Goal: Task Accomplishment & Management: Use online tool/utility

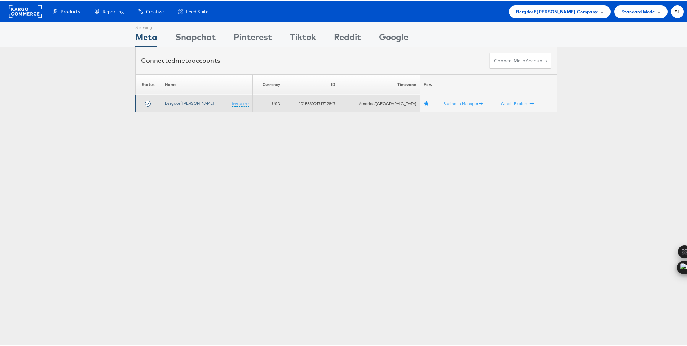
click at [190, 104] on link "Bergdorf [PERSON_NAME]" at bounding box center [189, 101] width 49 height 5
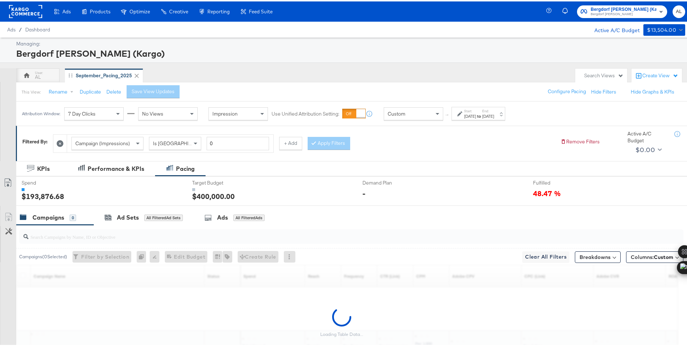
click at [386, 114] on div "Custom" at bounding box center [413, 112] width 59 height 12
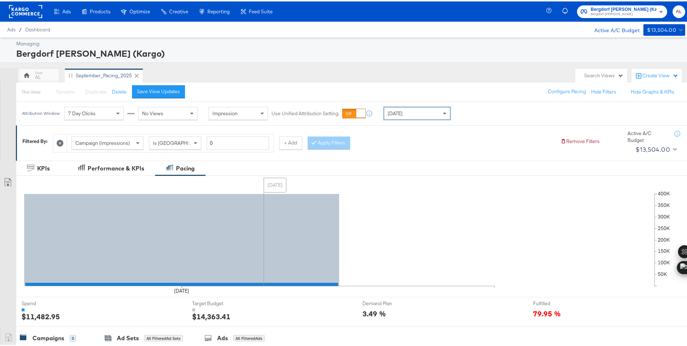
scroll to position [178, 0]
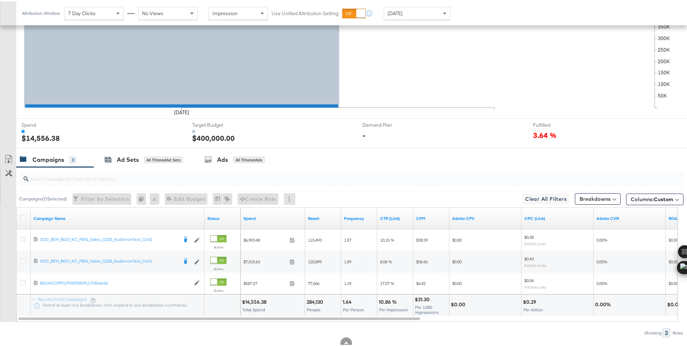
click at [250, 301] on div "$14,556.38" at bounding box center [255, 300] width 27 height 7
copy div "14,556.38"
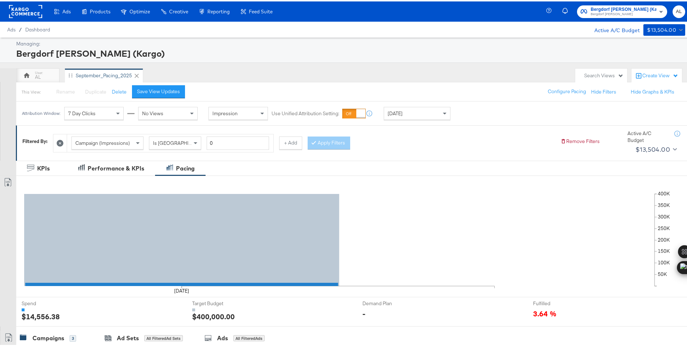
click at [25, 12] on rect at bounding box center [25, 10] width 33 height 13
click at [21, 10] on rect at bounding box center [25, 10] width 33 height 13
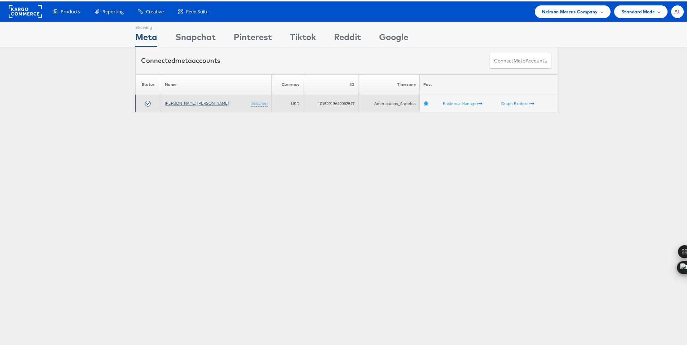
click at [183, 104] on link "[PERSON_NAME] [PERSON_NAME]" at bounding box center [197, 101] width 64 height 5
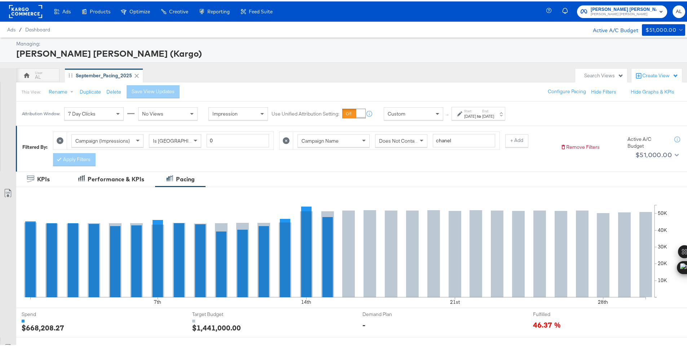
click at [436, 112] on span at bounding box center [438, 112] width 4 height 3
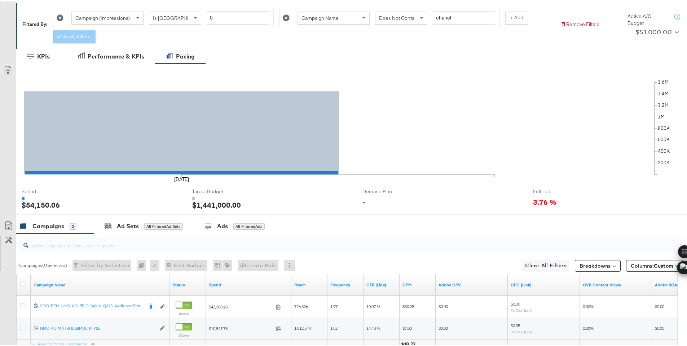
scroll to position [189, 0]
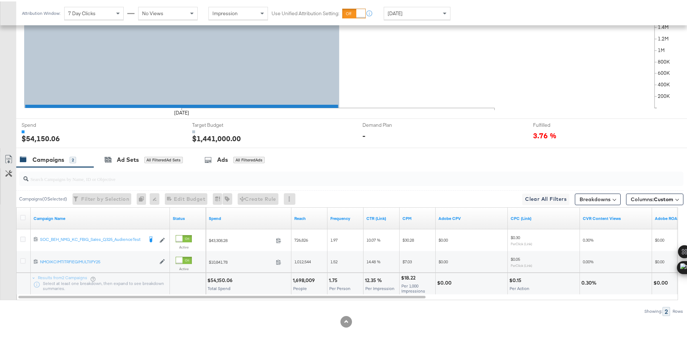
click at [221, 278] on div "$54,150.06" at bounding box center [220, 278] width 27 height 7
copy div "54,150.06"
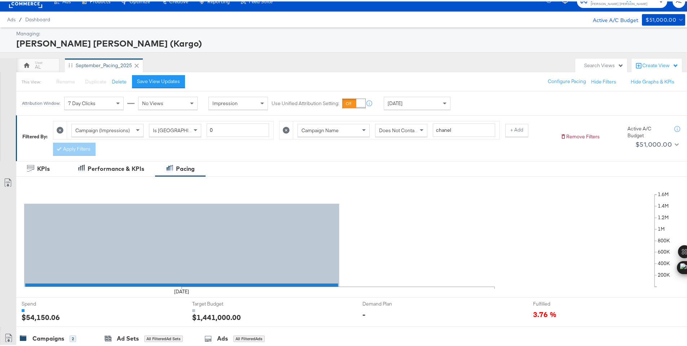
scroll to position [0, 0]
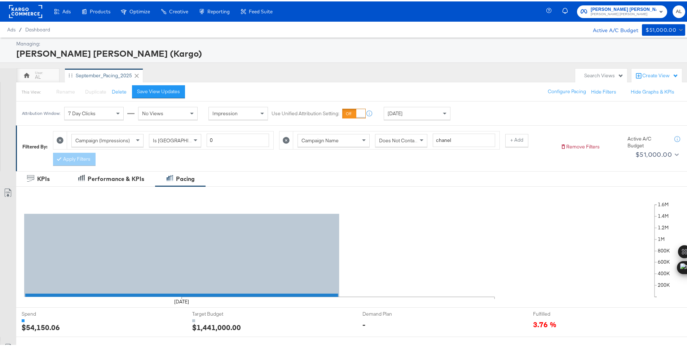
click at [430, 113] on div "[DATE]" at bounding box center [417, 112] width 66 height 12
click at [476, 113] on div "Sep 15th 2025" at bounding box center [470, 115] width 12 height 6
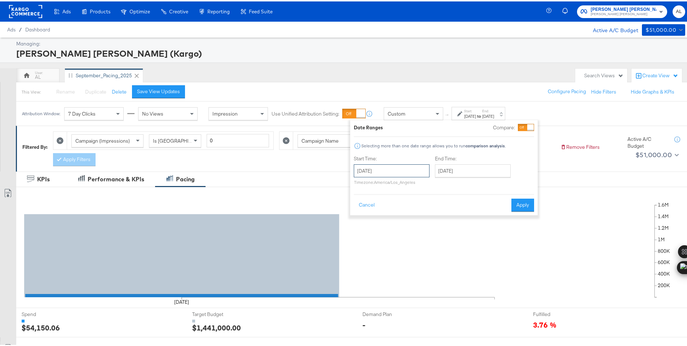
click at [416, 166] on input "September 15th 2025" at bounding box center [392, 169] width 76 height 13
click at [358, 212] on td "7" at bounding box center [362, 216] width 12 height 10
type input "September 7th 2025"
click at [456, 173] on input "September 15th 2025" at bounding box center [471, 169] width 76 height 13
click at [510, 217] on td "13" at bounding box center [515, 216] width 12 height 10
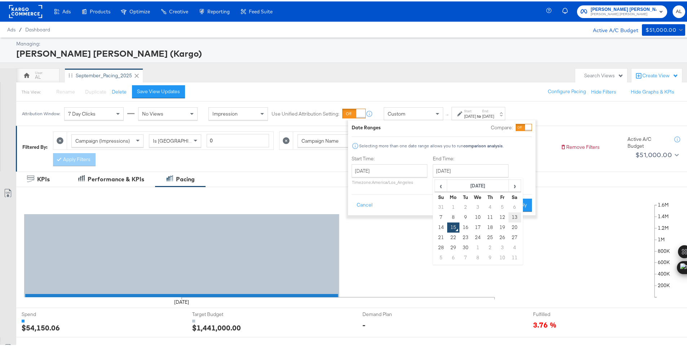
type input "September 13th 2025"
click at [523, 201] on button "Apply" at bounding box center [520, 203] width 23 height 13
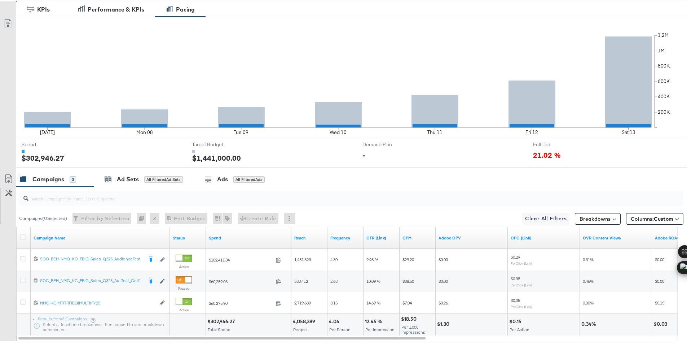
scroll to position [211, 0]
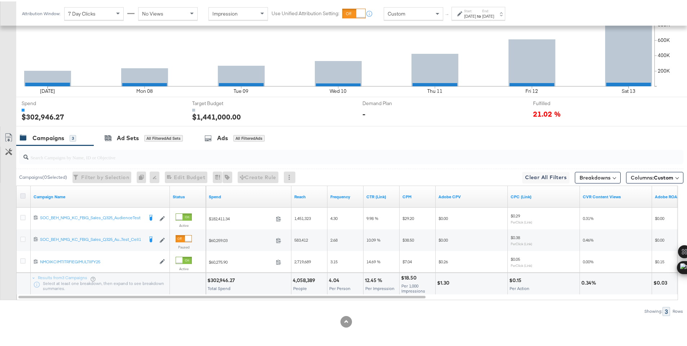
click at [23, 196] on icon at bounding box center [22, 194] width 5 height 5
click at [0, 0] on input "checkbox" at bounding box center [0, 0] width 0 height 0
click at [637, 178] on span "Columns: Custom" at bounding box center [652, 175] width 43 height 7
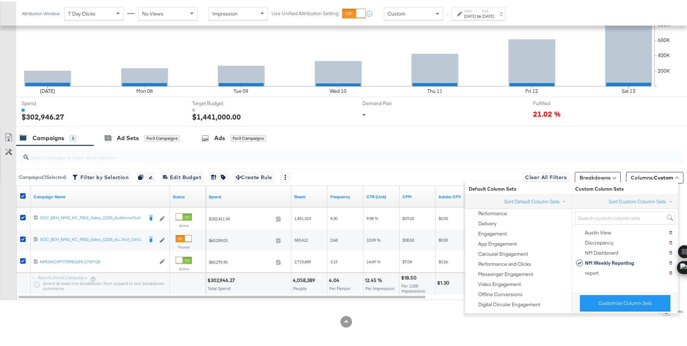
click at [439, 325] on div at bounding box center [346, 320] width 693 height 12
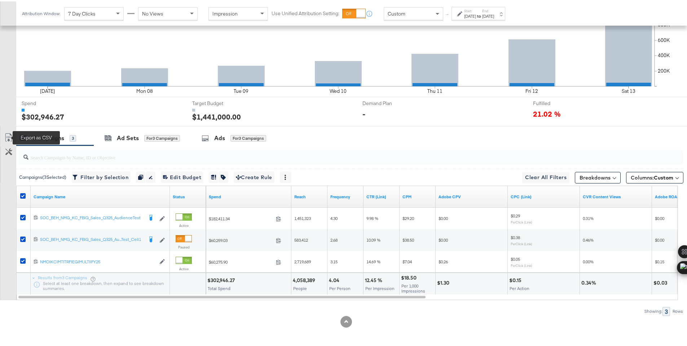
click at [10, 136] on icon at bounding box center [8, 136] width 9 height 9
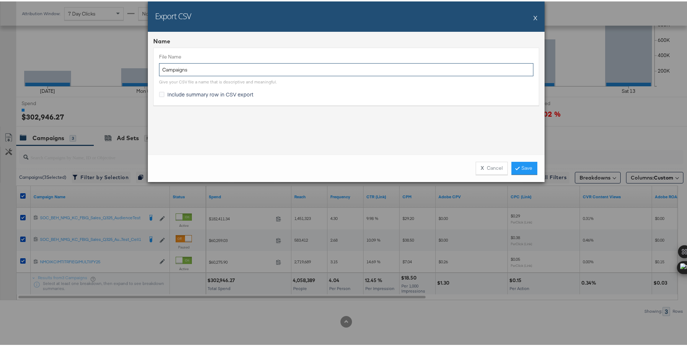
click at [161, 69] on input "Campaigns" at bounding box center [346, 68] width 374 height 13
type input "NM Campaigns"
click at [167, 93] on span "Include summary row in CSV export" at bounding box center [210, 92] width 86 height 7
click at [0, 0] on input "Include summary row in CSV export" at bounding box center [0, 0] width 0 height 0
click at [521, 166] on link "Save" at bounding box center [525, 166] width 26 height 13
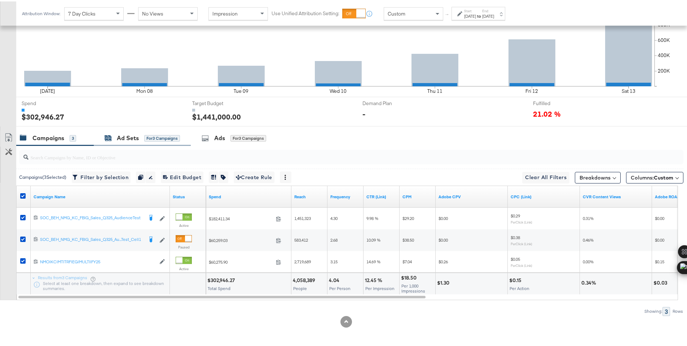
click at [126, 136] on div "Ad Sets" at bounding box center [128, 136] width 22 height 8
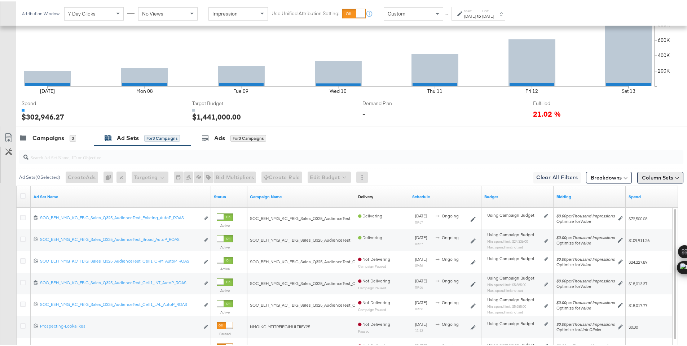
click at [650, 176] on button "Column Sets" at bounding box center [660, 176] width 46 height 12
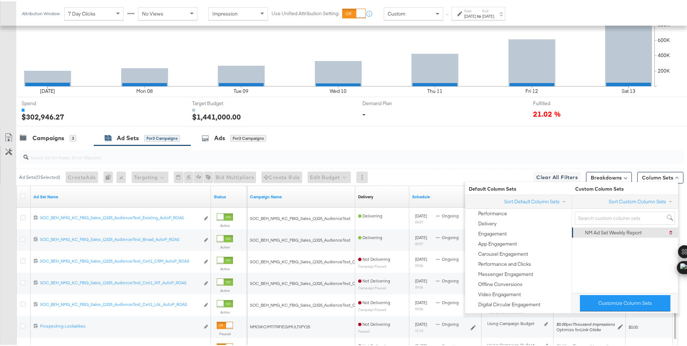
click at [628, 231] on div "NM Ad Set Weekly Report" at bounding box center [613, 231] width 57 height 7
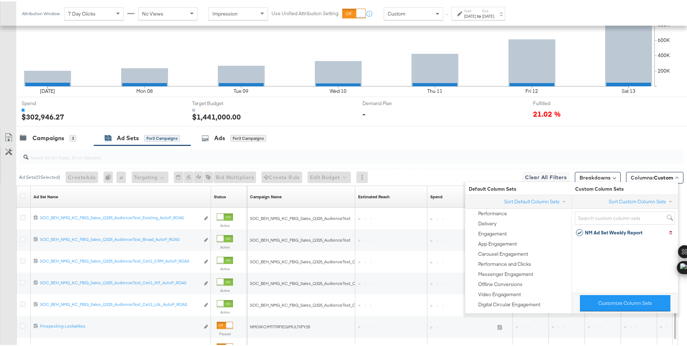
click at [668, 141] on div "Campaigns 3 Ad Sets for 3 Campaigns Ads for 3 Campaigns" at bounding box center [354, 137] width 676 height 16
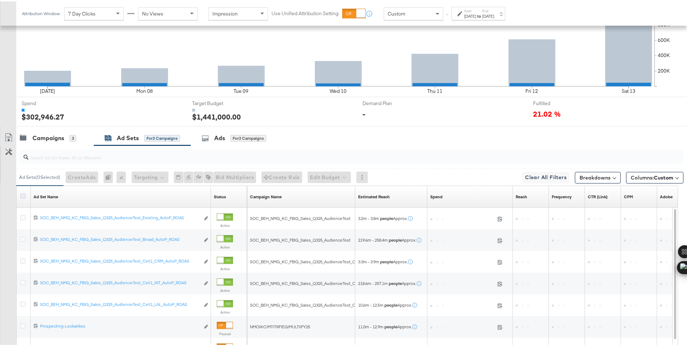
click at [22, 193] on icon at bounding box center [22, 194] width 5 height 5
click at [0, 0] on input "checkbox" at bounding box center [0, 0] width 0 height 0
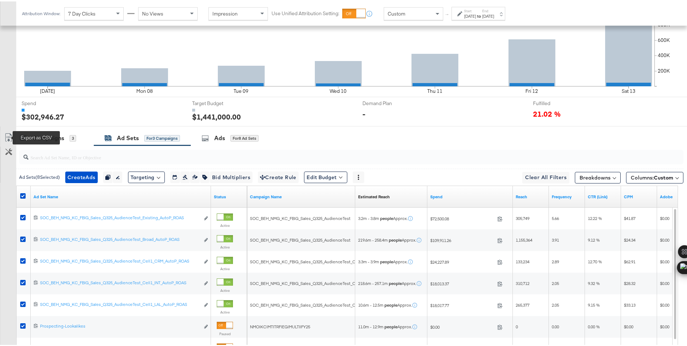
click at [9, 137] on icon at bounding box center [8, 136] width 9 height 9
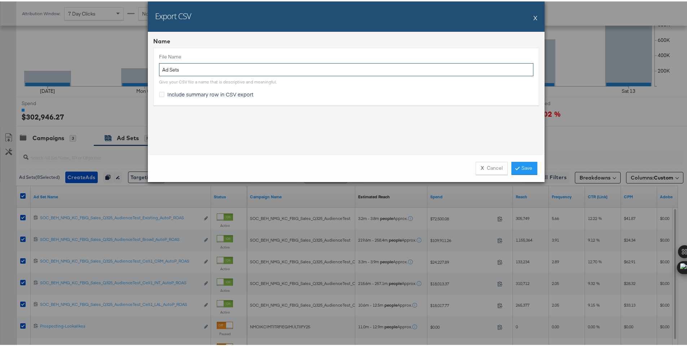
click at [159, 70] on input "Ad Sets" at bounding box center [346, 68] width 374 height 13
type input "NM Ad Sets"
click at [172, 93] on span "Include summary row in CSV export" at bounding box center [210, 92] width 86 height 7
click at [0, 0] on input "Include summary row in CSV export" at bounding box center [0, 0] width 0 height 0
click at [529, 166] on link "Save" at bounding box center [525, 166] width 26 height 13
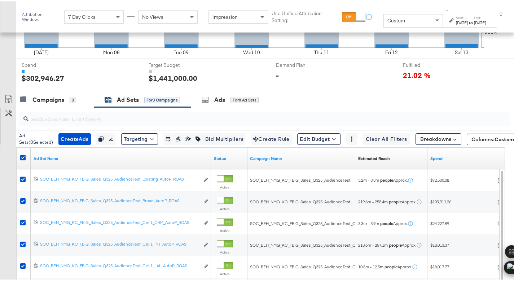
scroll to position [201, 0]
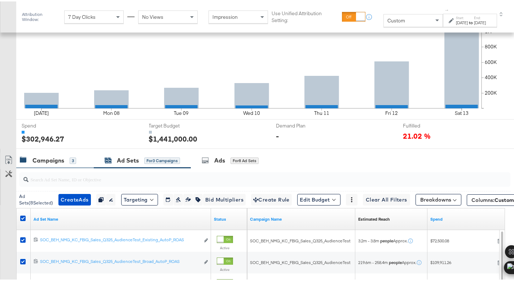
click at [41, 158] on div "Campaigns" at bounding box center [48, 159] width 32 height 8
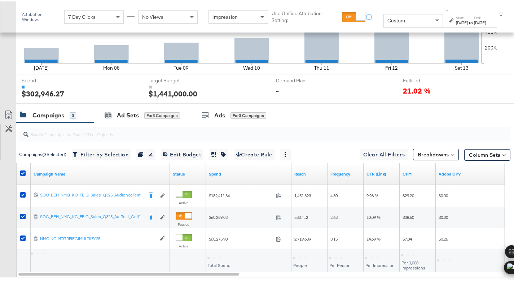
scroll to position [276, 0]
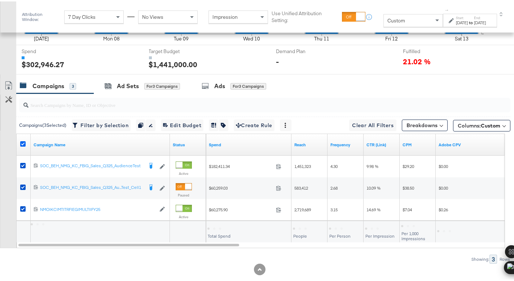
click at [23, 141] on icon at bounding box center [22, 142] width 5 height 5
click at [0, 0] on input "checkbox" at bounding box center [0, 0] width 0 height 0
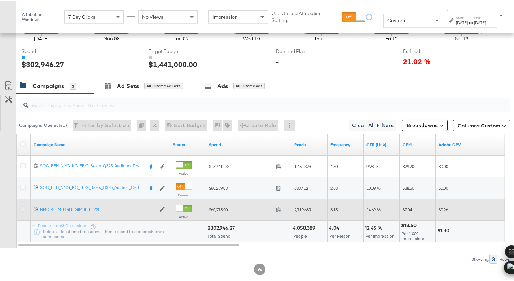
click at [24, 207] on icon at bounding box center [22, 207] width 5 height 5
click at [0, 0] on input "checkbox" at bounding box center [0, 0] width 0 height 0
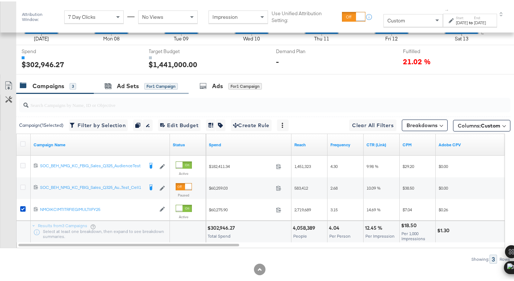
click at [125, 91] on div "Ad Sets for 1 Campaign" at bounding box center [141, 85] width 95 height 16
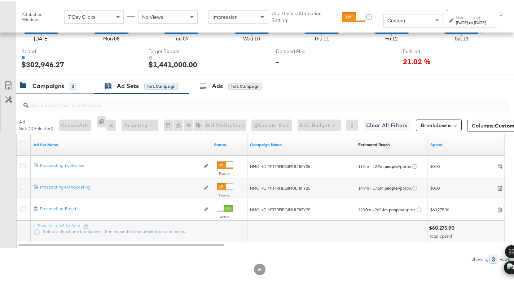
click at [44, 84] on div "Campaigns" at bounding box center [48, 84] width 32 height 8
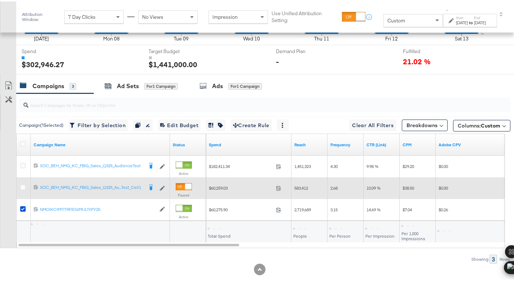
drag, startPoint x: 22, startPoint y: 205, endPoint x: 25, endPoint y: 181, distance: 23.3
click at [22, 205] on icon at bounding box center [22, 207] width 5 height 5
click at [0, 0] on input "checkbox" at bounding box center [0, 0] width 0 height 0
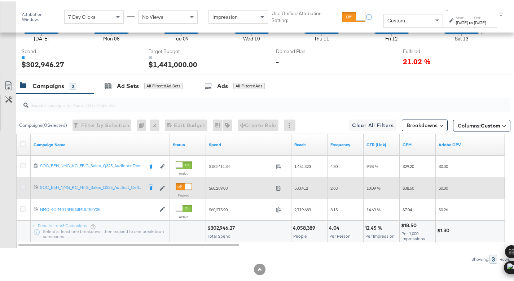
click at [22, 183] on icon at bounding box center [22, 185] width 5 height 5
click at [0, 0] on input "checkbox" at bounding box center [0, 0] width 0 height 0
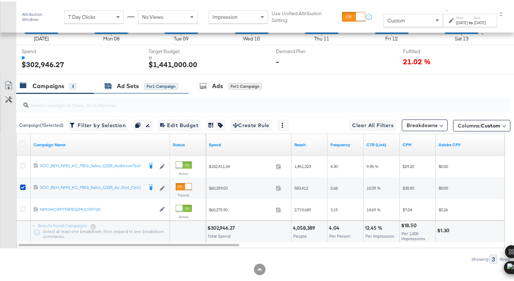
click at [120, 84] on div "Ad Sets" at bounding box center [128, 84] width 22 height 8
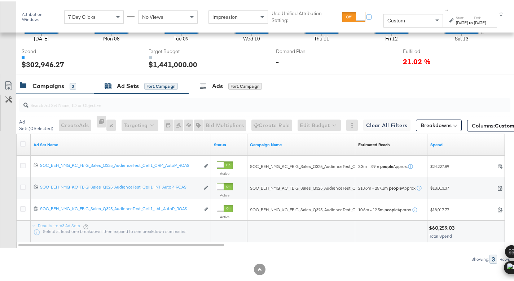
click at [56, 87] on div "Campaigns" at bounding box center [48, 84] width 32 height 8
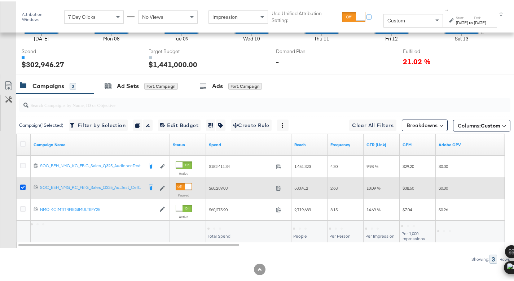
click at [23, 184] on icon at bounding box center [22, 185] width 5 height 5
click at [0, 0] on input "checkbox" at bounding box center [0, 0] width 0 height 0
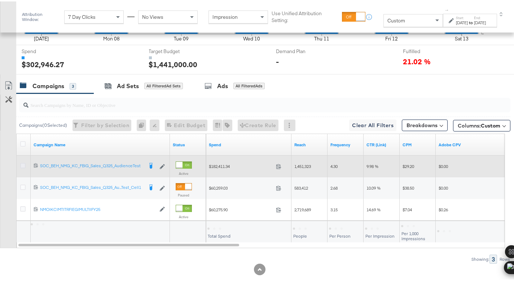
click at [21, 162] on icon at bounding box center [22, 163] width 5 height 5
click at [0, 0] on input "checkbox" at bounding box center [0, 0] width 0 height 0
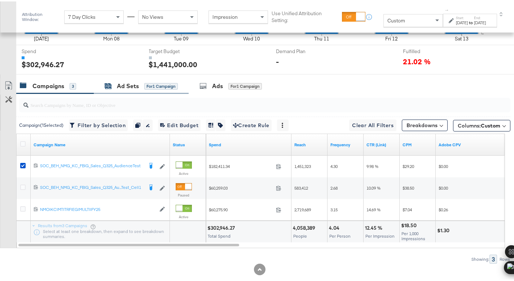
click at [117, 87] on div "Ad Sets" at bounding box center [128, 84] width 22 height 8
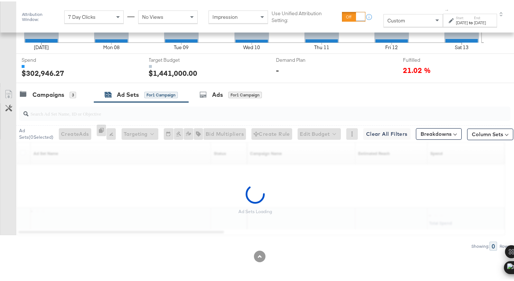
scroll to position [267, 0]
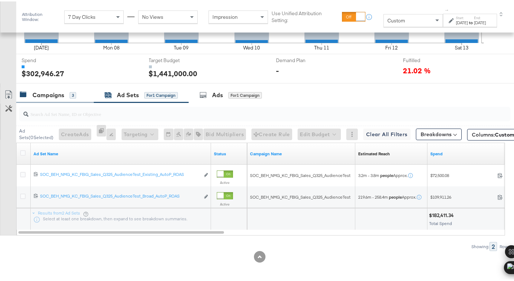
click at [47, 92] on div "Campaigns" at bounding box center [48, 93] width 32 height 8
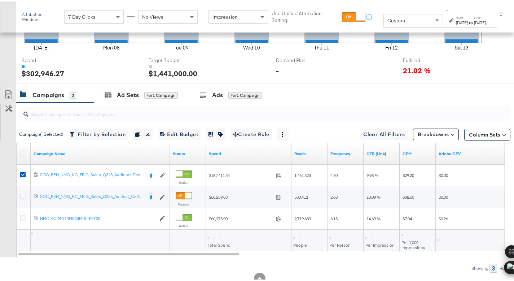
scroll to position [276, 0]
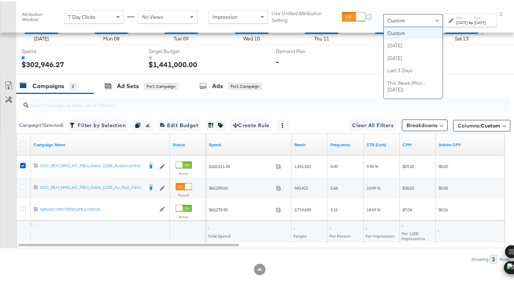
click at [389, 18] on div "Custom" at bounding box center [413, 19] width 59 height 12
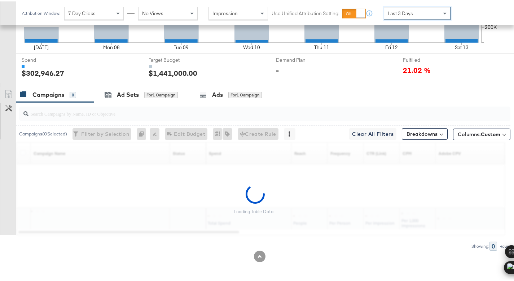
scroll to position [259, 0]
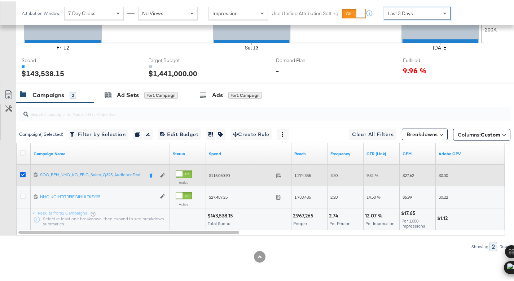
click at [21, 171] on icon at bounding box center [22, 172] width 5 height 5
click at [0, 0] on input "checkbox" at bounding box center [0, 0] width 0 height 0
